Goal: Check status: Check status

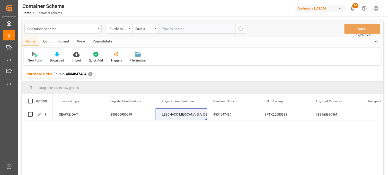
click at [64, 31] on div "Container Schema" at bounding box center [61, 28] width 69 height 6
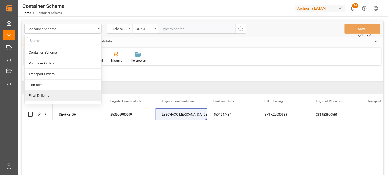
click at [228, 143] on div "SEAFREIGHT 250906900699 LESCHACO MEXICANA, S.A. DE C.V. 4504647434 SPTK25080333…" at bounding box center [218, 143] width 331 height 70
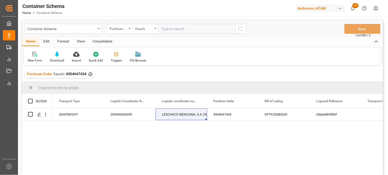
click at [88, 73] on div "✕" at bounding box center [90, 74] width 4 height 4
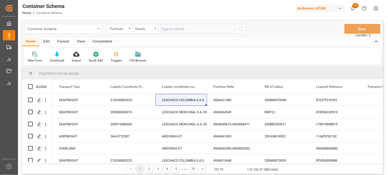
click at [99, 30] on div "Container Schema" at bounding box center [62, 29] width 77 height 10
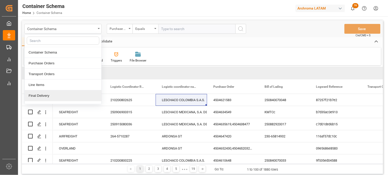
click at [55, 96] on div "Final Delivery" at bounding box center [63, 95] width 77 height 11
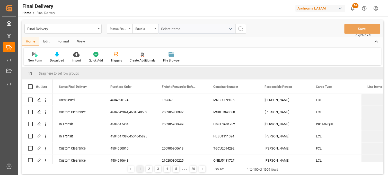
click at [115, 32] on div "Status Final Delivery" at bounding box center [120, 29] width 26 height 10
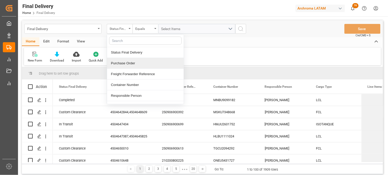
click at [118, 65] on div "Purchase Order" at bounding box center [145, 63] width 77 height 11
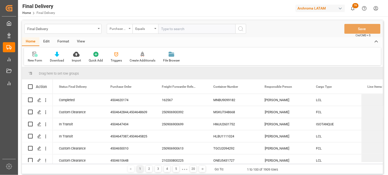
click at [123, 27] on div "Purchase Order" at bounding box center [119, 28] width 18 height 6
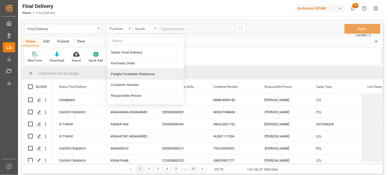
click at [140, 73] on div "Freight Forwarder Reference" at bounding box center [145, 74] width 77 height 11
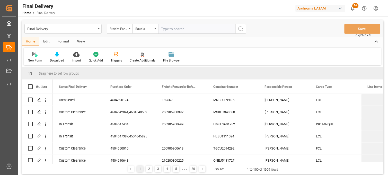
click at [168, 32] on input "text" at bounding box center [196, 29] width 77 height 10
paste input "250906900613"
type input "250906900613"
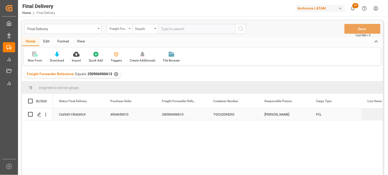
click at [221, 112] on div "TGCU2094292" at bounding box center [233, 114] width 52 height 12
click at [272, 116] on div "[PERSON_NAME]" at bounding box center [285, 114] width 52 height 12
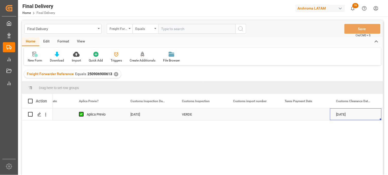
scroll to position [0, 495]
click at [202, 114] on div "Press SPACE to select this row." at bounding box center [202, 114] width 52 height 12
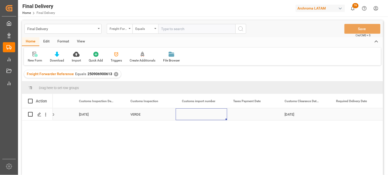
click at [202, 114] on div "Press SPACE to select this row." at bounding box center [202, 114] width 52 height 12
type input "25 43 3108 5007251"
click at [246, 116] on div "Press SPACE to select this row." at bounding box center [253, 114] width 52 height 12
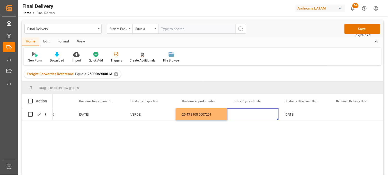
click at [352, 34] on div "Final Delivery Freight Forwarder Reference Equals Save Ctrl/CMD + S" at bounding box center [203, 28] width 362 height 17
click at [351, 31] on button "Save" at bounding box center [363, 29] width 36 height 10
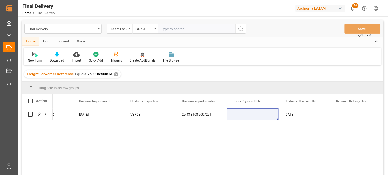
click at [114, 73] on div "✕" at bounding box center [116, 74] width 4 height 4
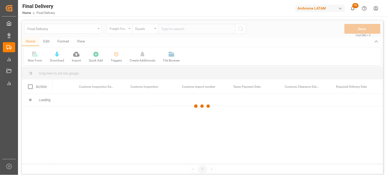
click at [168, 29] on div at bounding box center [203, 106] width 362 height 172
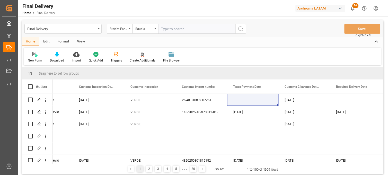
click at [168, 29] on input "text" at bounding box center [196, 29] width 77 height 10
paste input "250906900573"
type input "250906900573"
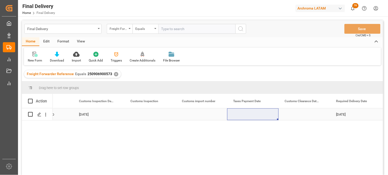
click at [189, 114] on div "Press SPACE to select this row." at bounding box center [202, 114] width 52 height 12
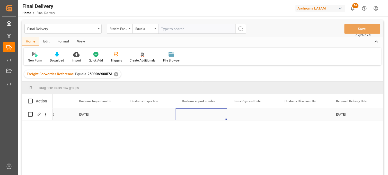
click at [189, 114] on div "Press SPACE to select this row." at bounding box center [202, 114] width 52 height 12
click at [189, 114] on input "Press SPACE to select this row." at bounding box center [201, 118] width 43 height 10
paste input "25 43 3108 5007007"
type input "25 43 3108 5007007"
click at [246, 115] on div "Press SPACE to select this row." at bounding box center [253, 114] width 52 height 12
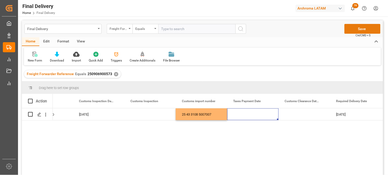
click at [351, 29] on button "Save" at bounding box center [363, 29] width 36 height 10
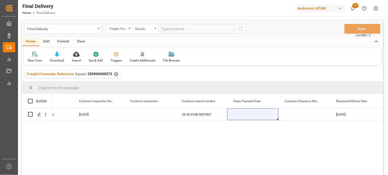
click at [114, 74] on div "✕" at bounding box center [116, 74] width 4 height 4
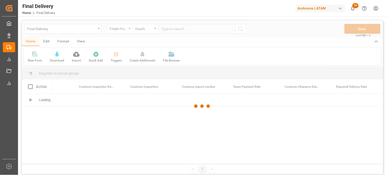
click at [166, 29] on div at bounding box center [203, 106] width 362 height 172
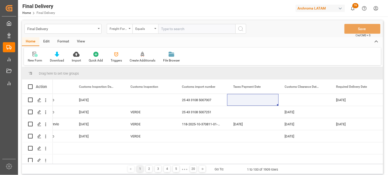
click at [166, 29] on input "text" at bounding box center [196, 29] width 77 height 10
paste input "250915080056"
type input "250915080056"
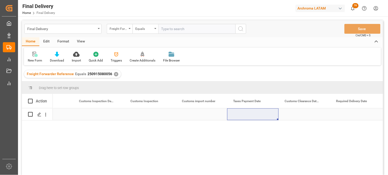
click at [104, 115] on div "Press SPACE to select this row." at bounding box center [99, 114] width 52 height 12
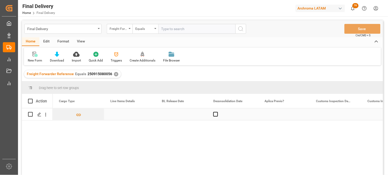
scroll to position [0, 258]
click at [174, 114] on div "Press SPACE to select this row." at bounding box center [182, 114] width 52 height 12
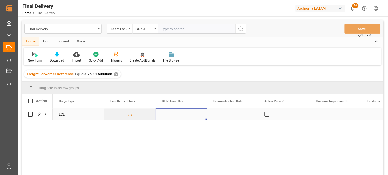
click at [174, 114] on div "Press SPACE to select this row." at bounding box center [182, 114] width 52 height 12
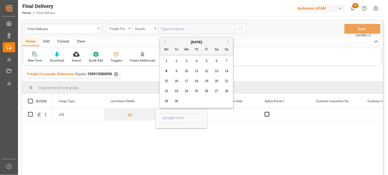
click at [166, 72] on span "8" at bounding box center [167, 71] width 2 height 4
type input "[DATE]"
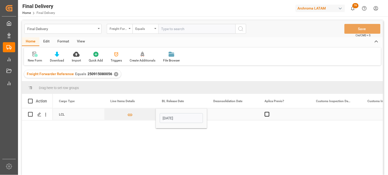
click at [228, 114] on div "Press SPACE to select this row." at bounding box center [233, 114] width 52 height 12
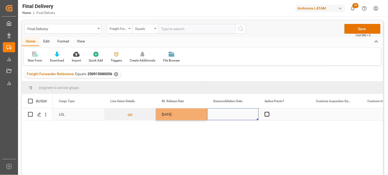
click at [228, 114] on div "Press SPACE to select this row." at bounding box center [233, 114] width 52 height 12
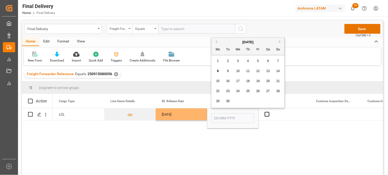
click at [270, 60] on div "6" at bounding box center [268, 61] width 6 height 6
type input "[DATE]"
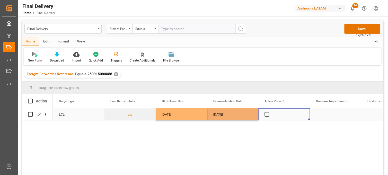
drag, startPoint x: 266, startPoint y: 115, endPoint x: 299, endPoint y: 116, distance: 33.0
click at [266, 115] on span "Press SPACE to select this row." at bounding box center [267, 114] width 5 height 5
click at [269, 112] on input "Press SPACE to select this row." at bounding box center [269, 112] width 0 height 0
click at [338, 115] on div "Press SPACE to select this row." at bounding box center [336, 114] width 52 height 12
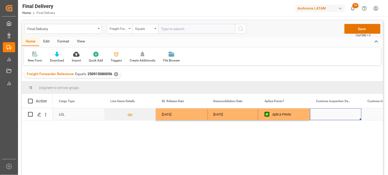
click at [338, 115] on div "Press SPACE to select this row." at bounding box center [336, 114] width 52 height 12
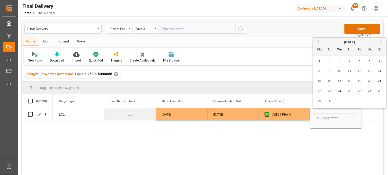
click at [340, 71] on span "10" at bounding box center [339, 71] width 3 height 4
type input "[DATE]"
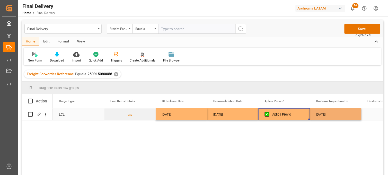
drag, startPoint x: 294, startPoint y: 115, endPoint x: 330, endPoint y: 74, distance: 54.9
click at [294, 115] on div "Aplica Previo" at bounding box center [288, 115] width 31 height 12
click at [357, 28] on button "Save" at bounding box center [363, 29] width 36 height 10
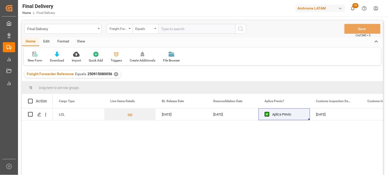
click at [114, 74] on div "✕" at bounding box center [116, 74] width 4 height 4
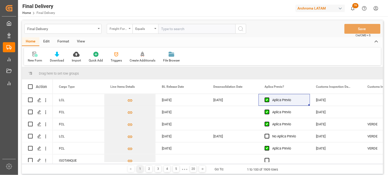
click at [127, 29] on div "Freight Forwarder Reference" at bounding box center [119, 28] width 18 height 6
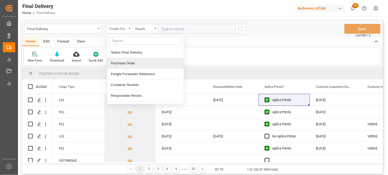
click at [128, 63] on div "Purchase Order" at bounding box center [145, 63] width 77 height 11
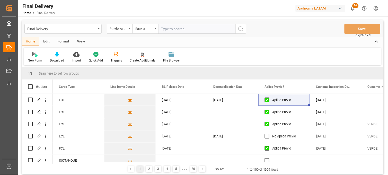
click at [161, 28] on input "text" at bounding box center [196, 29] width 77 height 10
paste input "4504628608"
type input "4504628608"
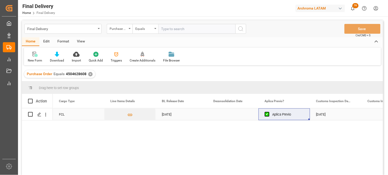
click at [221, 116] on div "Press SPACE to select this row." at bounding box center [233, 114] width 52 height 12
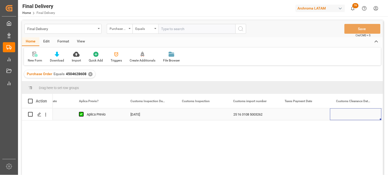
scroll to position [0, 443]
click at [89, 73] on div "✕" at bounding box center [90, 74] width 4 height 4
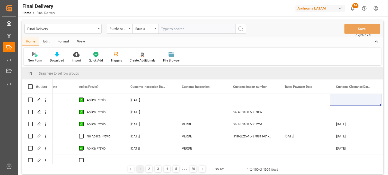
click at [130, 30] on div "Purchase Order" at bounding box center [120, 29] width 26 height 10
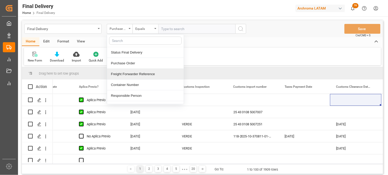
drag, startPoint x: 141, startPoint y: 75, endPoint x: 163, endPoint y: 44, distance: 38.2
click at [140, 74] on div "Freight Forwarder Reference" at bounding box center [145, 74] width 77 height 11
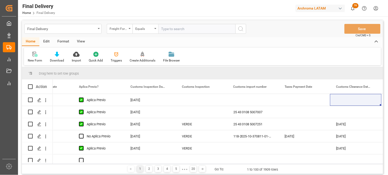
click at [167, 31] on input "text" at bounding box center [196, 29] width 77 height 10
paste input "250906900314"
type input "250906900314"
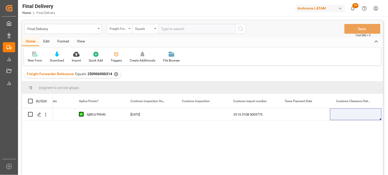
click at [114, 74] on div "✕" at bounding box center [116, 74] width 4 height 4
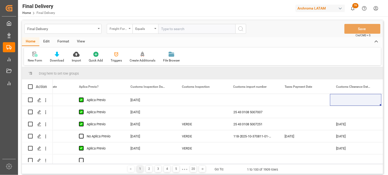
click at [127, 30] on div "Freight Forwarder Reference" at bounding box center [119, 28] width 18 height 6
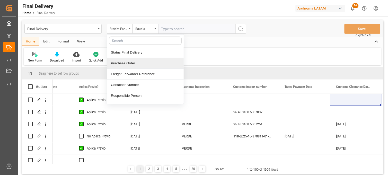
click at [135, 62] on div "Purchase Order" at bounding box center [145, 63] width 77 height 11
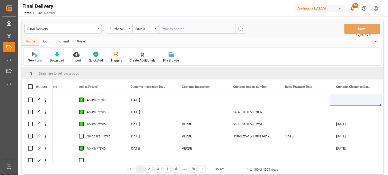
click at [163, 30] on input "text" at bounding box center [196, 29] width 77 height 10
paste input "4504610026"
type input "4504610026"
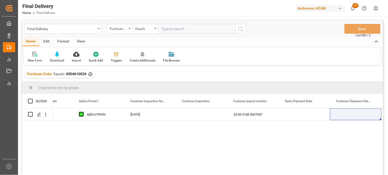
click at [89, 74] on div "✕" at bounding box center [90, 74] width 4 height 4
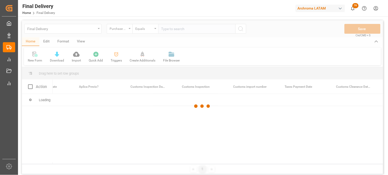
click at [165, 31] on div at bounding box center [203, 106] width 362 height 172
click at [167, 29] on div at bounding box center [203, 106] width 362 height 172
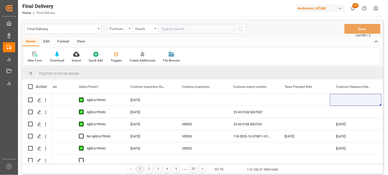
click at [167, 29] on input "text" at bounding box center [196, 29] width 77 height 10
paste input "4504648609"
type input "4504648609"
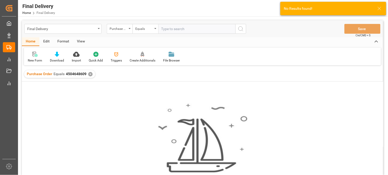
click at [90, 74] on div "✕" at bounding box center [90, 74] width 4 height 4
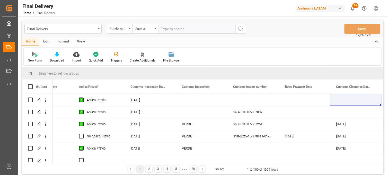
click at [118, 30] on div "Purchase Order" at bounding box center [119, 28] width 18 height 6
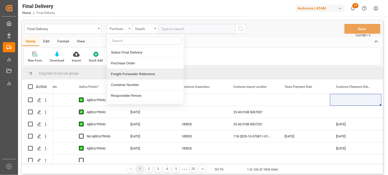
drag, startPoint x: 126, startPoint y: 75, endPoint x: 151, endPoint y: 47, distance: 37.8
click at [126, 75] on div "Freight Forwarder Reference" at bounding box center [145, 74] width 77 height 11
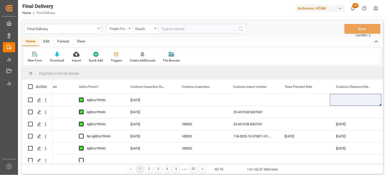
click at [167, 31] on input "text" at bounding box center [196, 29] width 77 height 10
paste input "250906900392"
type input "250906900392"
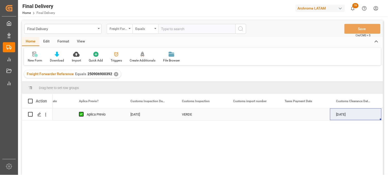
click at [248, 114] on div "Press SPACE to select this row." at bounding box center [253, 114] width 52 height 12
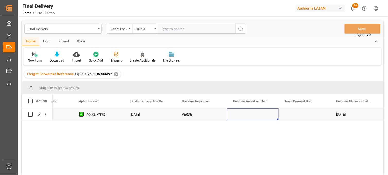
click at [248, 114] on div "Press SPACE to select this row." at bounding box center [253, 114] width 52 height 12
click at [254, 121] on input "Press SPACE to select this row." at bounding box center [252, 118] width 43 height 10
paste input "25 43 3108 5006872"
type input "25 43 3108 5006872"
click at [296, 115] on div "Press SPACE to select this row." at bounding box center [305, 114] width 52 height 12
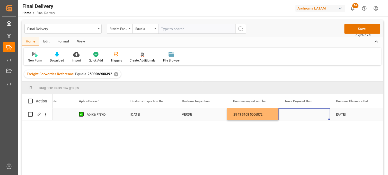
click at [297, 116] on div "Press SPACE to select this row." at bounding box center [305, 114] width 52 height 12
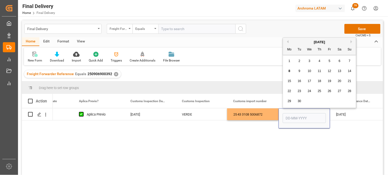
click at [338, 62] on div "6" at bounding box center [340, 61] width 6 height 6
type input "[DATE]"
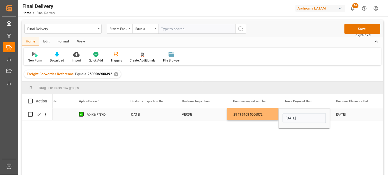
click at [253, 116] on div "25 43 3108 5006872" at bounding box center [253, 114] width 52 height 12
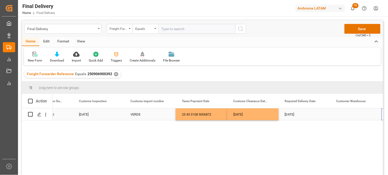
scroll to position [0, 546]
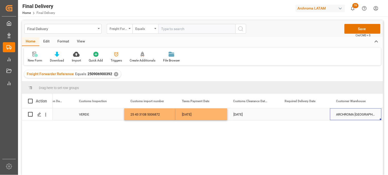
click at [305, 113] on div "Press SPACE to select this row." at bounding box center [305, 114] width 52 height 12
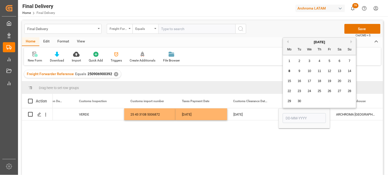
click at [299, 71] on span "9" at bounding box center [300, 71] width 2 height 4
type input "[DATE]"
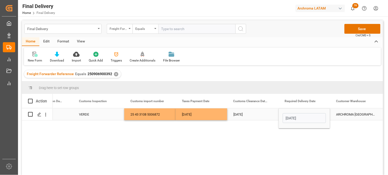
click at [249, 115] on div "[DATE]" at bounding box center [253, 114] width 52 height 12
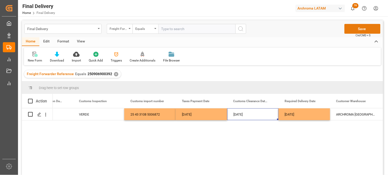
click at [349, 30] on button "Save" at bounding box center [363, 29] width 36 height 10
